Goal: Transaction & Acquisition: Download file/media

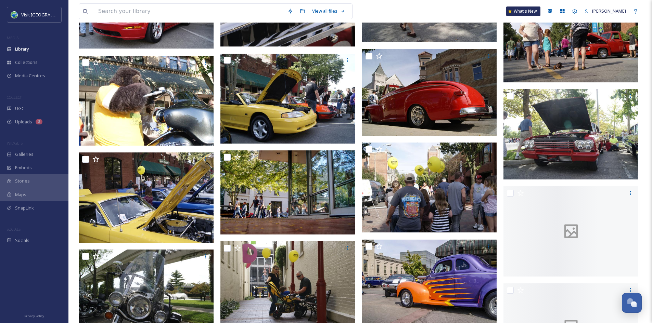
scroll to position [3405, 0]
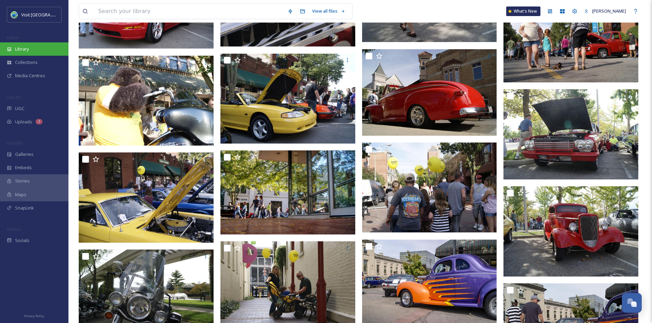
click at [30, 50] on div "Library" at bounding box center [34, 48] width 68 height 13
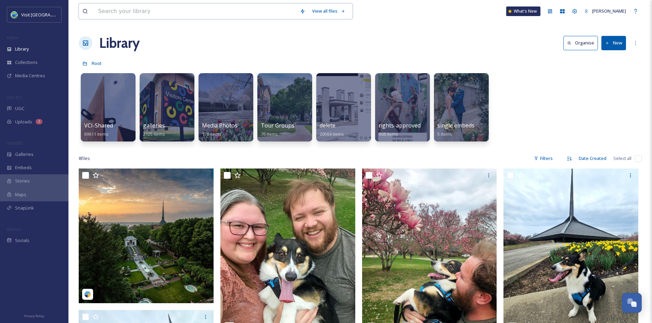
click at [136, 12] on input at bounding box center [196, 11] width 202 height 15
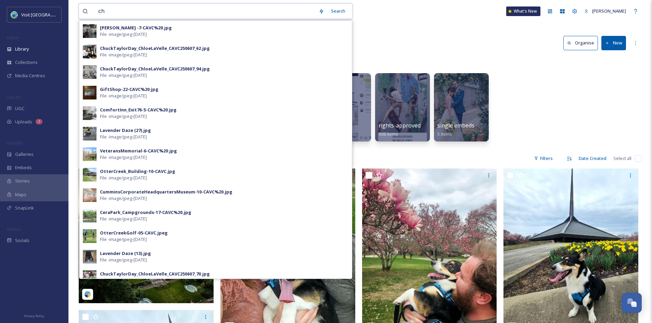
type input "c"
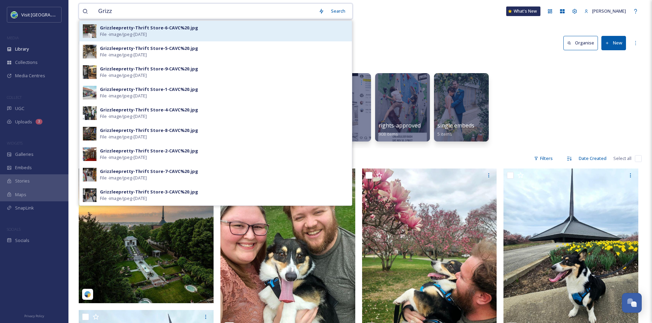
type input "Grizz"
click at [135, 33] on span "File - image/jpeg - [DATE]" at bounding box center [123, 34] width 47 height 7
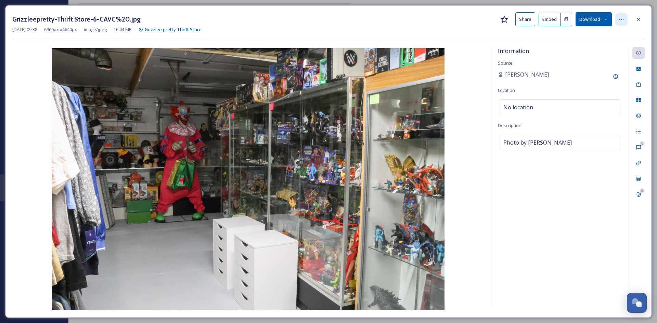
click at [520, 21] on div at bounding box center [621, 19] width 12 height 12
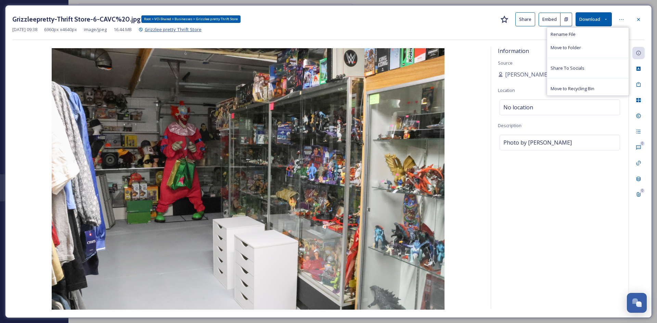
click at [173, 31] on span "Grizzlee pretty Thrift Store" at bounding box center [173, 29] width 57 height 6
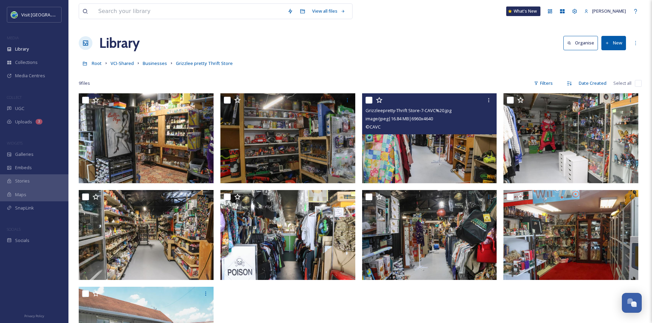
click at [421, 154] on img at bounding box center [429, 138] width 135 height 90
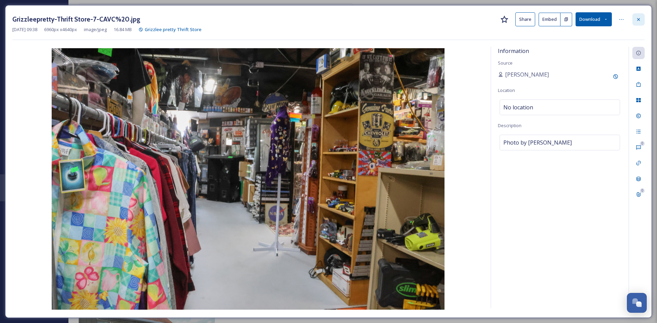
click at [520, 19] on div at bounding box center [639, 19] width 12 height 12
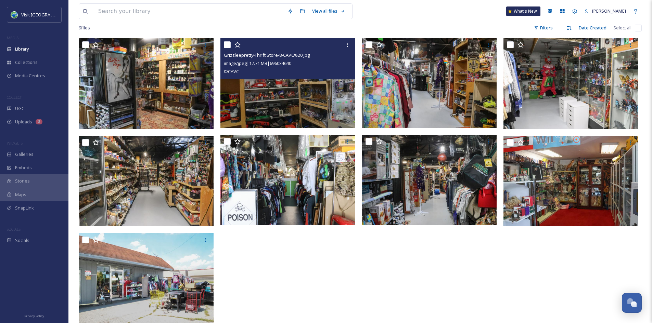
scroll to position [93, 0]
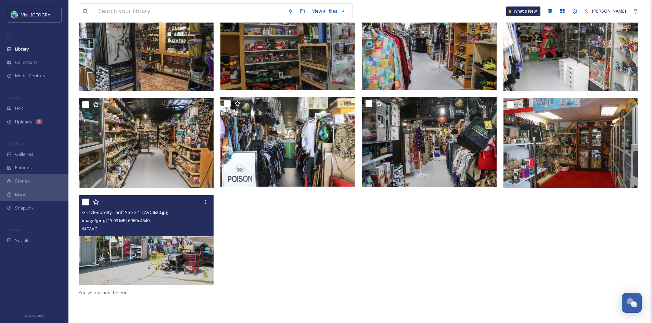
click at [146, 259] on img at bounding box center [146, 240] width 135 height 90
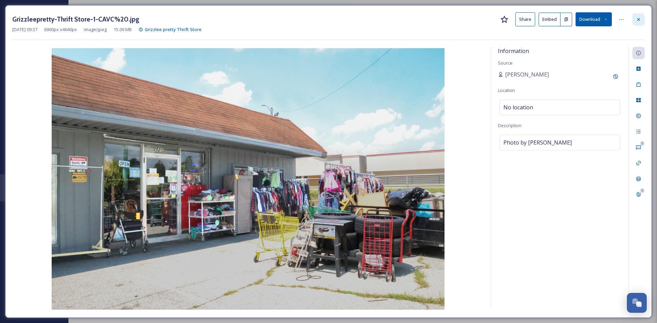
click at [520, 18] on icon at bounding box center [638, 19] width 5 height 5
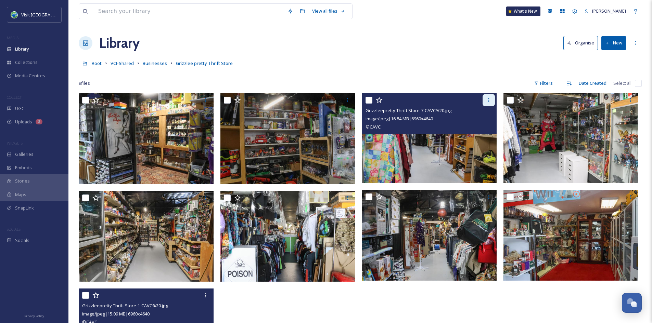
click at [486, 100] on icon at bounding box center [488, 100] width 5 height 5
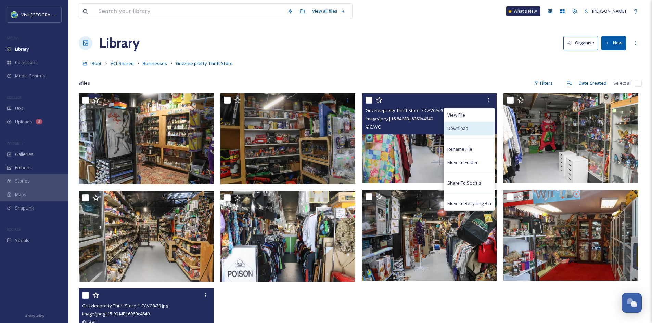
click at [454, 130] on span "Download" at bounding box center [457, 128] width 21 height 7
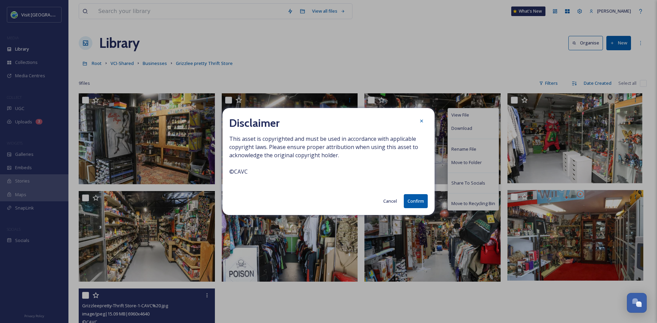
click at [411, 202] on button "Confirm" at bounding box center [416, 201] width 24 height 14
